Goal: Information Seeking & Learning: Learn about a topic

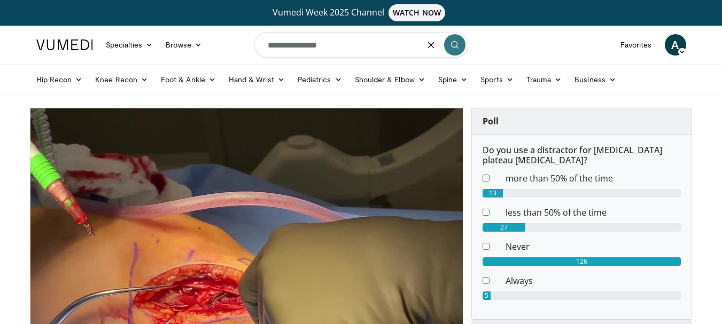
type input "**********"
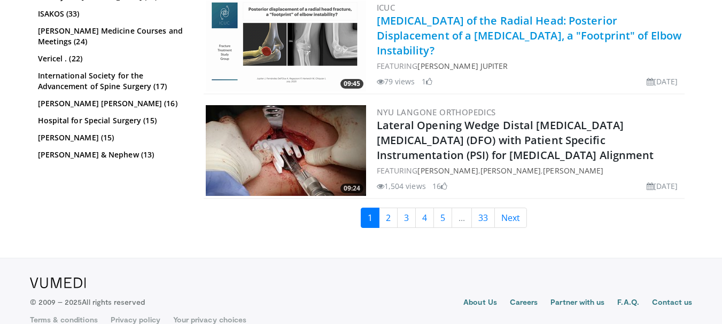
scroll to position [2783, 0]
